Goal: Register for event/course

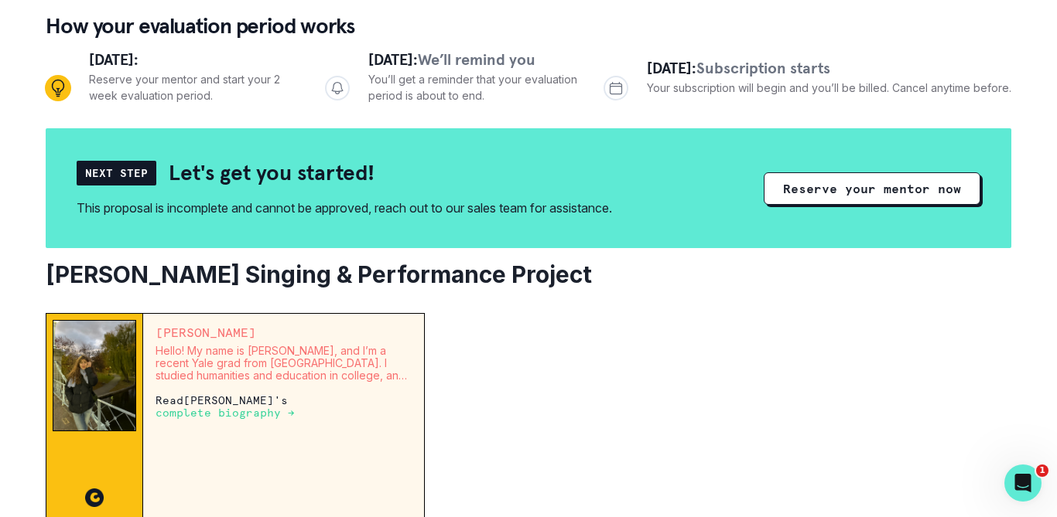
scroll to position [149, 0]
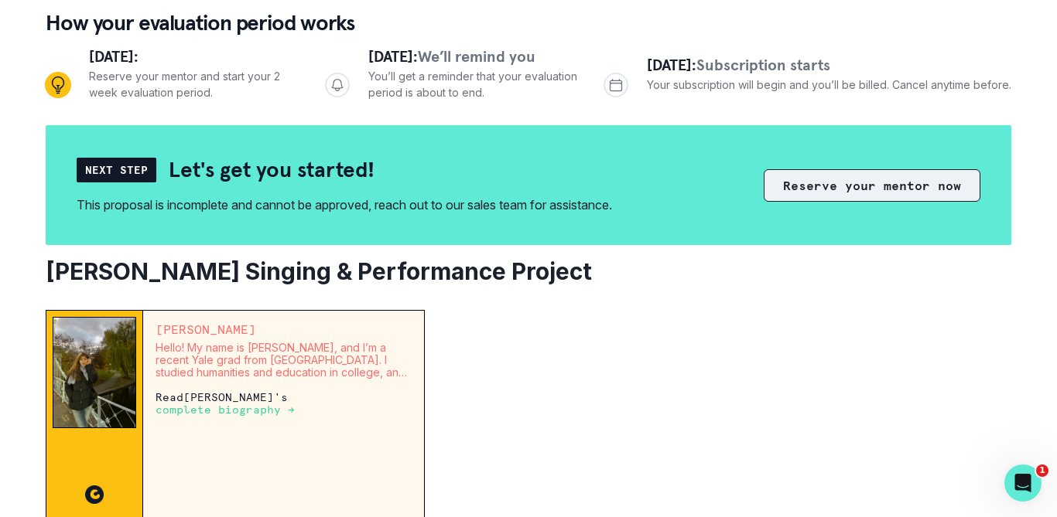
click at [879, 188] on button "Reserve your mentor now" at bounding box center [871, 185] width 217 height 32
click at [859, 201] on button "Reserve your mentor now" at bounding box center [871, 185] width 217 height 32
click at [848, 191] on button "Reserve your mentor now" at bounding box center [871, 185] width 217 height 32
click at [849, 182] on button "Reserve your mentor now" at bounding box center [871, 185] width 217 height 32
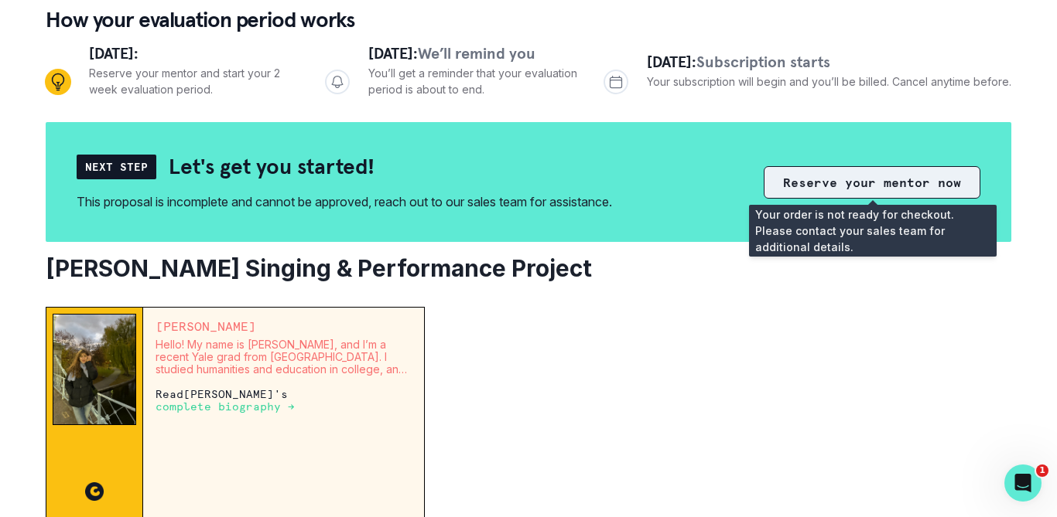
scroll to position [0, 0]
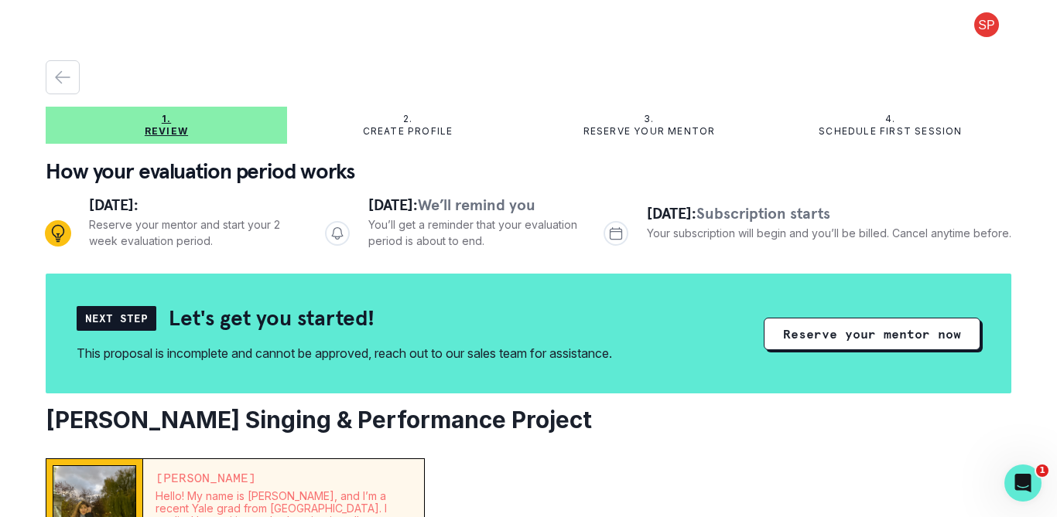
click at [985, 25] on button at bounding box center [987, 24] width 50 height 25
click at [889, 64] on button "Log out" at bounding box center [925, 64] width 172 height 28
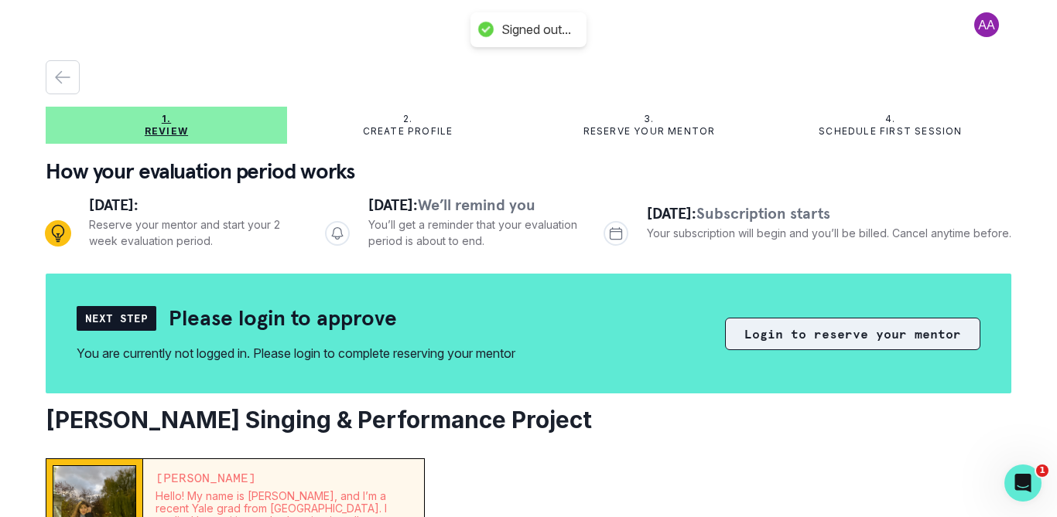
click at [801, 345] on button "Login to reserve your mentor" at bounding box center [852, 334] width 255 height 32
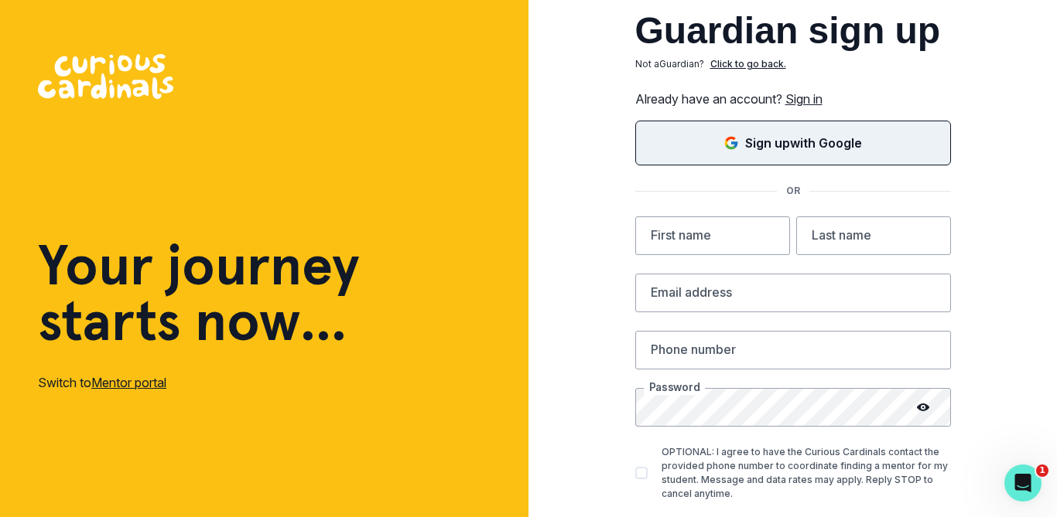
click at [801, 152] on p "Sign up with Google" at bounding box center [803, 143] width 117 height 19
